Goal: Transaction & Acquisition: Purchase product/service

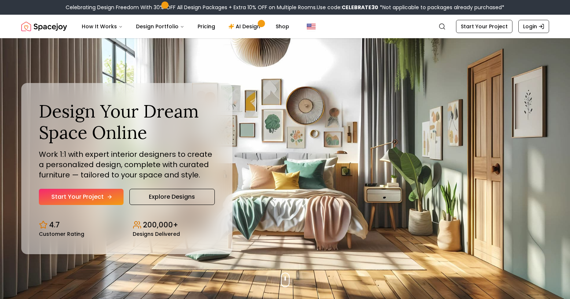
click at [101, 204] on link "Start Your Project" at bounding box center [81, 196] width 85 height 16
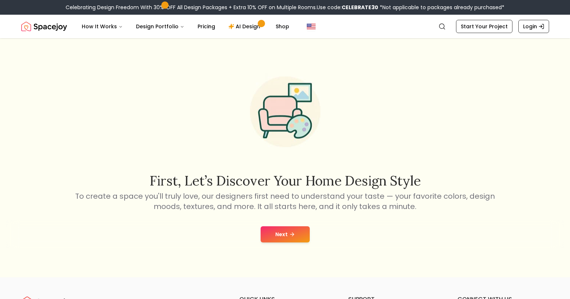
click at [289, 233] on icon at bounding box center [292, 234] width 6 height 6
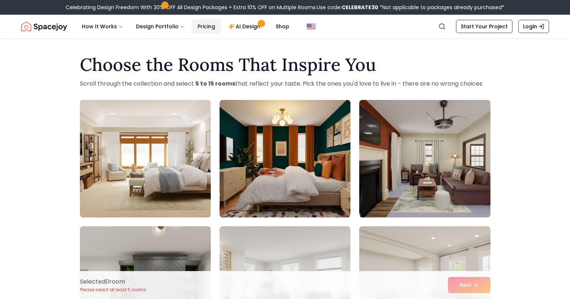
click at [202, 23] on link "Pricing" at bounding box center [206, 26] width 29 height 15
